Goal: Information Seeking & Learning: Find specific fact

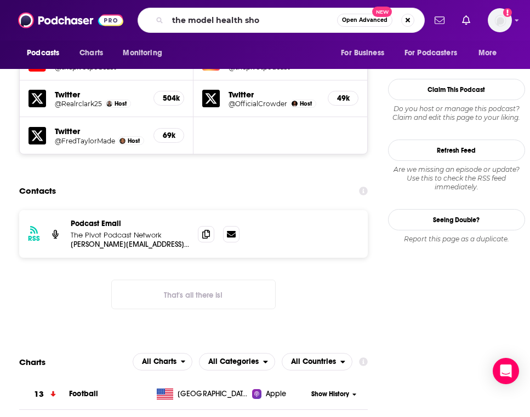
type input "the model health show"
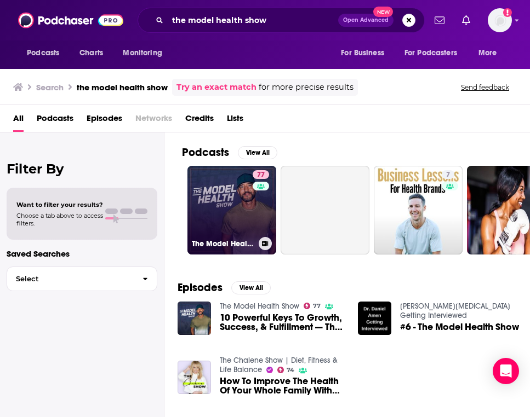
click at [221, 232] on link "77 The Model Health Show" at bounding box center [231, 210] width 89 height 89
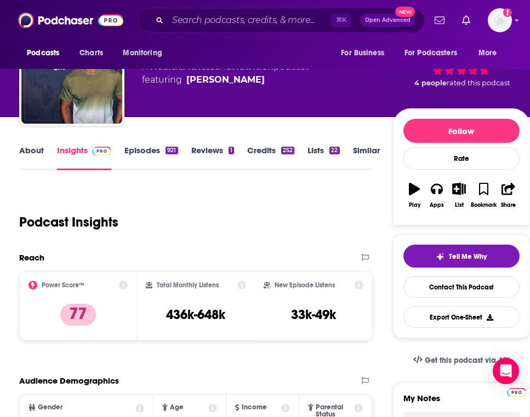
scroll to position [66, 0]
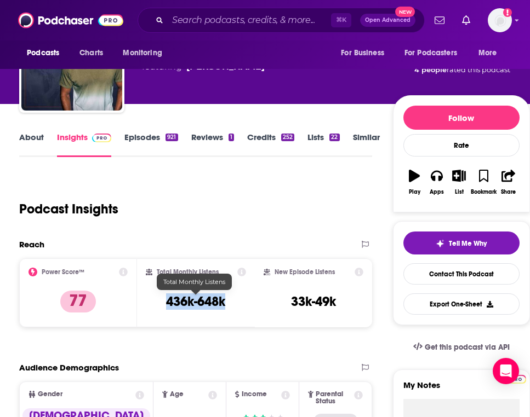
drag, startPoint x: 227, startPoint y: 301, endPoint x: 164, endPoint y: 302, distance: 63.0
click at [164, 302] on div "Total Monthly Listens 436k-648k" at bounding box center [196, 293] width 100 height 50
copy h3 "436k-648k"
click at [225, 299] on h3 "436k-648k" at bounding box center [195, 302] width 59 height 16
copy h3 "648k"
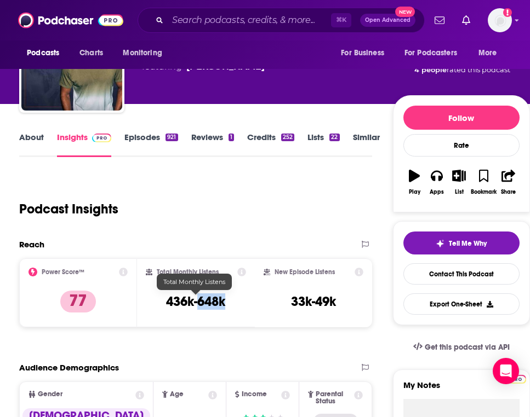
drag, startPoint x: 229, startPoint y: 300, endPoint x: 199, endPoint y: 300, distance: 30.1
click at [199, 300] on div "Total Monthly Listens 436k-648k" at bounding box center [196, 293] width 100 height 50
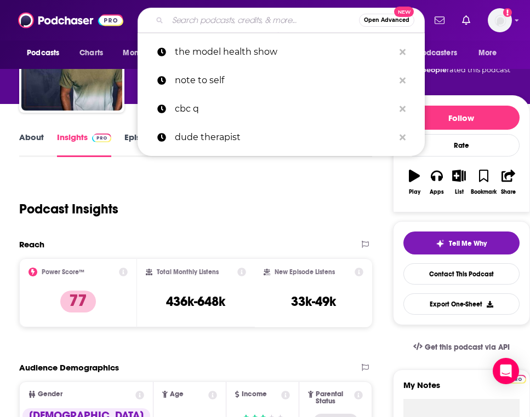
click at [222, 20] on input "Search podcasts, credits, & more..." at bounding box center [263, 21] width 191 height 18
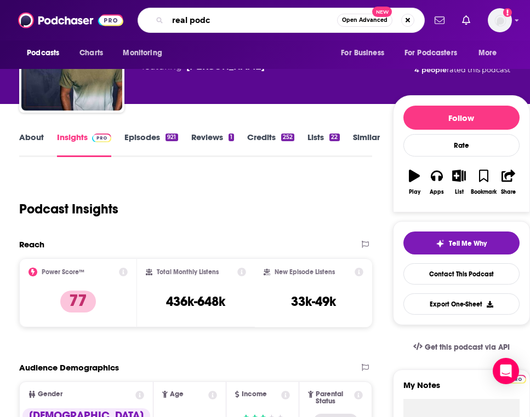
type input "real pod"
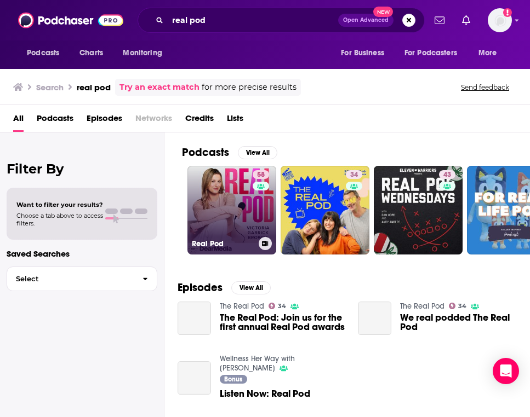
click at [244, 210] on link "58 Real Pod" at bounding box center [231, 210] width 89 height 89
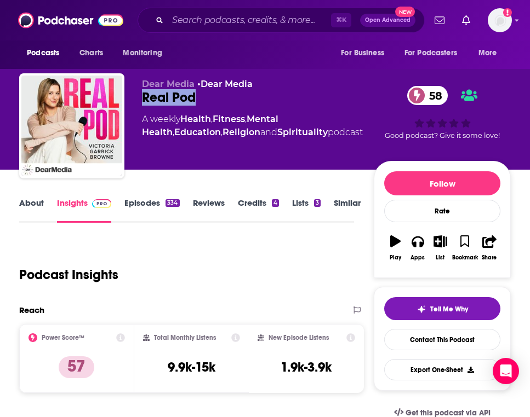
drag, startPoint x: 209, startPoint y: 98, endPoint x: 141, endPoint y: 96, distance: 67.4
click at [141, 96] on div "Dear Media • Dear Media Real Pod 58 A weekly Health , Fitness , Mental Health ,…" at bounding box center [264, 128] width 491 height 110
copy h2 "Real Pod"
